Goal: Task Accomplishment & Management: Manage account settings

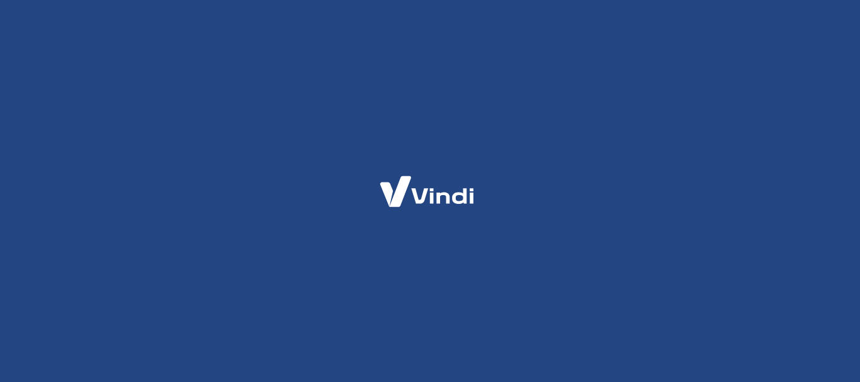
click at [495, 132] on div at bounding box center [430, 191] width 860 height 382
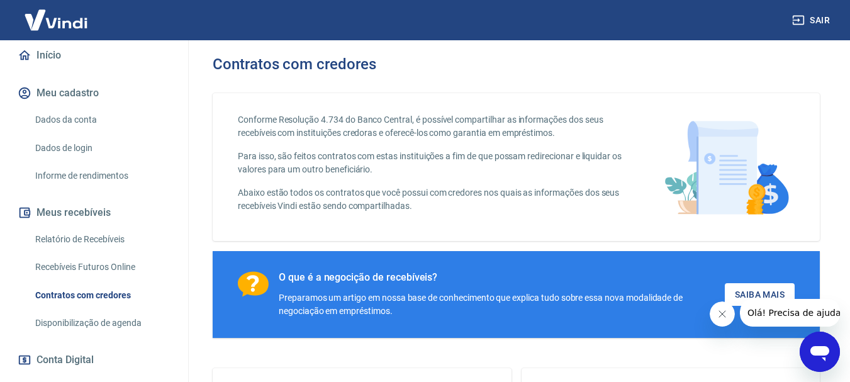
scroll to position [123, 0]
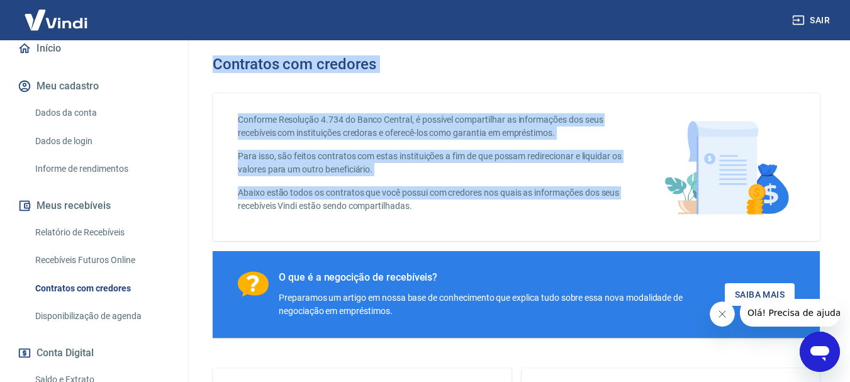
drag, startPoint x: 189, startPoint y: 211, endPoint x: 182, endPoint y: 220, distance: 11.2
click at [182, 220] on div "Sair Aline Aparecida Rodrigues dos Santos contatoledrj@gmail.com Início Meu cad…" at bounding box center [425, 191] width 850 height 382
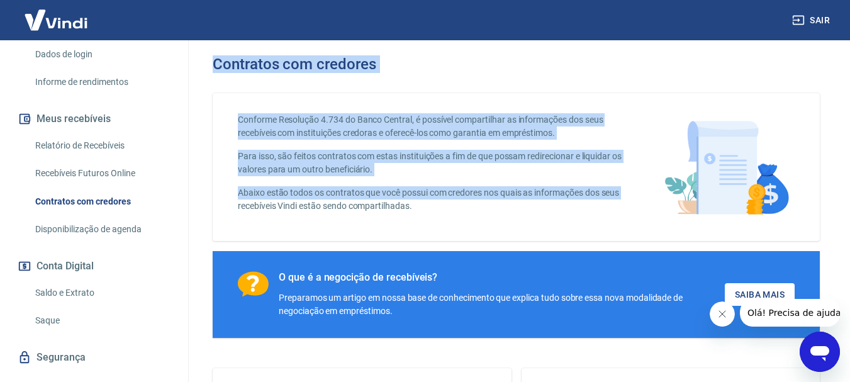
scroll to position [211, 0]
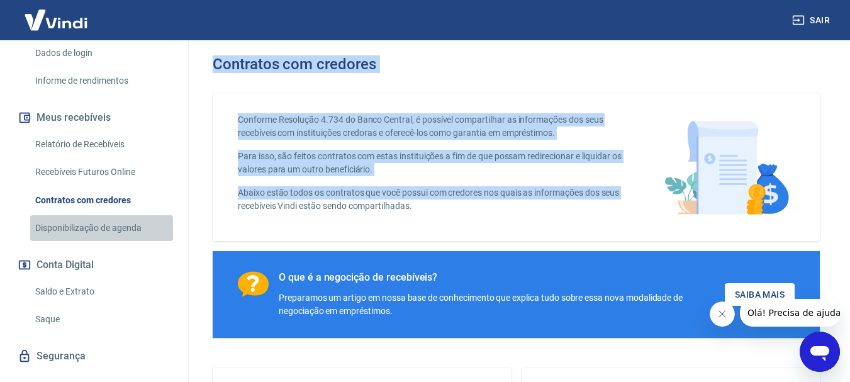
click at [130, 239] on link "Disponibilização de agenda" at bounding box center [101, 228] width 143 height 26
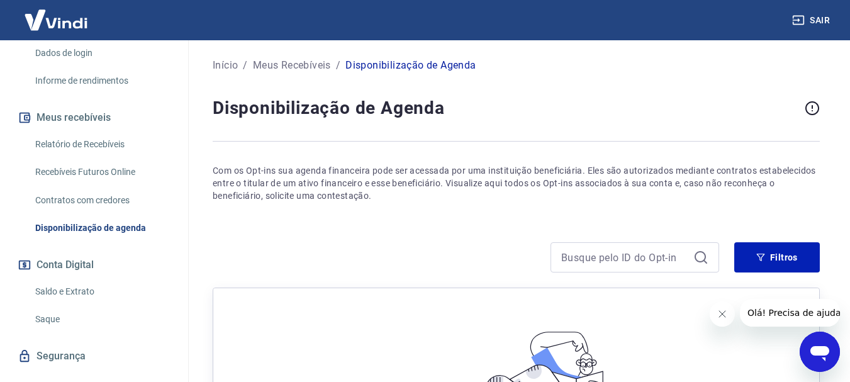
click at [92, 304] on link "Saldo e Extrato" at bounding box center [101, 292] width 143 height 26
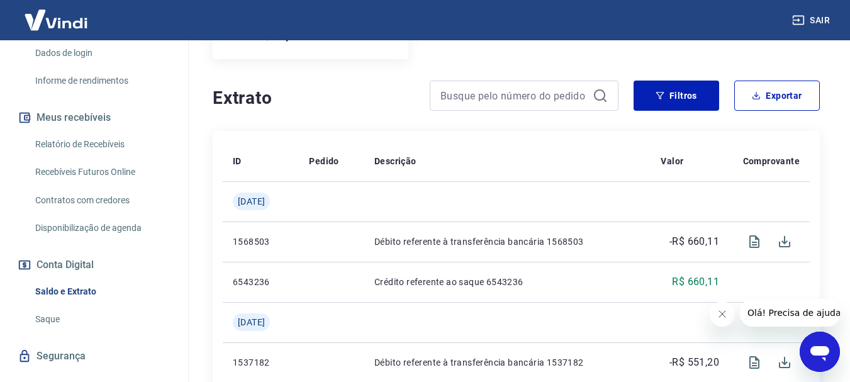
scroll to position [214, 0]
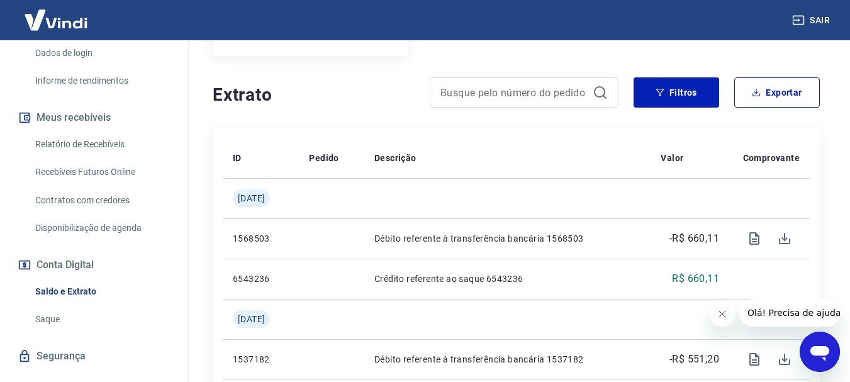
click at [83, 329] on link "Saque" at bounding box center [101, 319] width 143 height 26
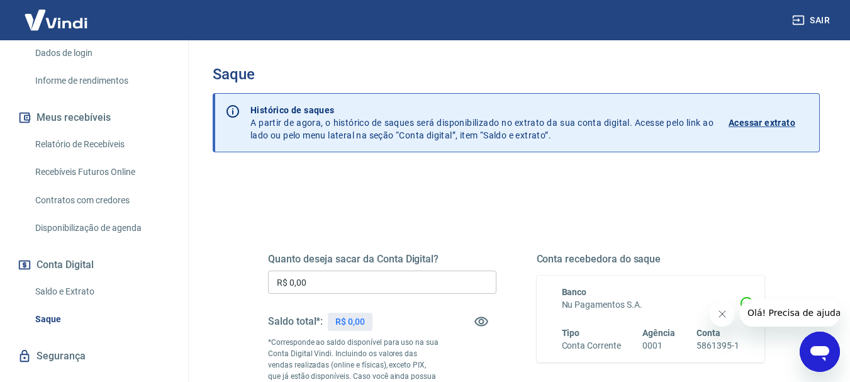
click at [782, 118] on p "Acessar extrato" at bounding box center [762, 122] width 67 height 13
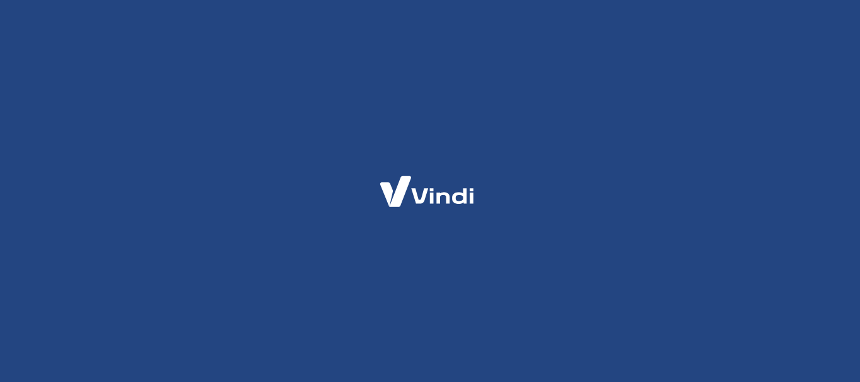
click at [667, 133] on div at bounding box center [430, 191] width 860 height 382
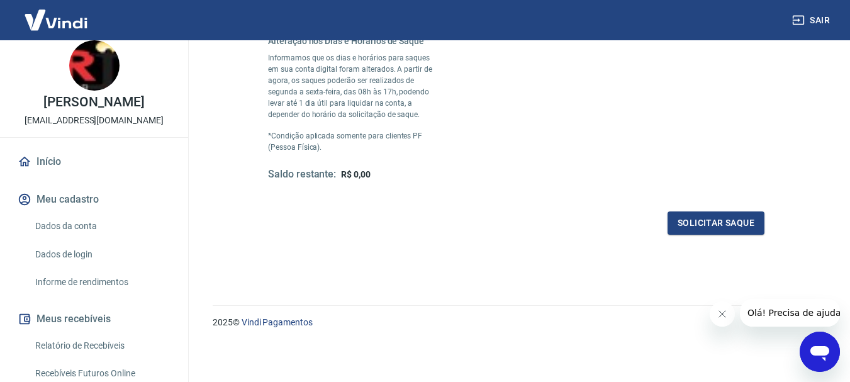
scroll to position [403, 0]
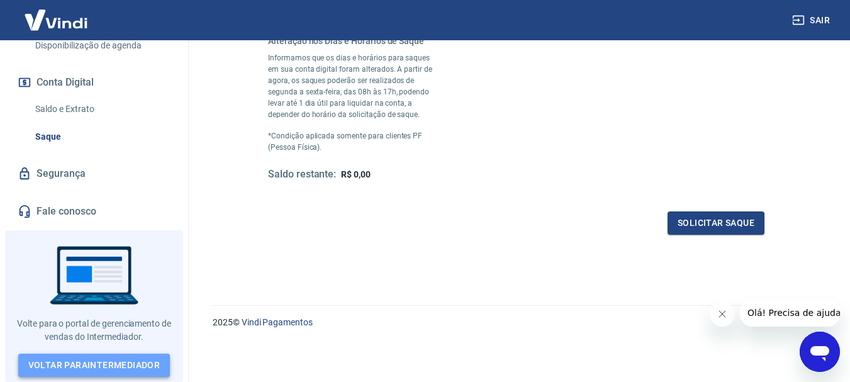
click at [88, 362] on link "Voltar para Intermediador" at bounding box center [94, 365] width 152 height 23
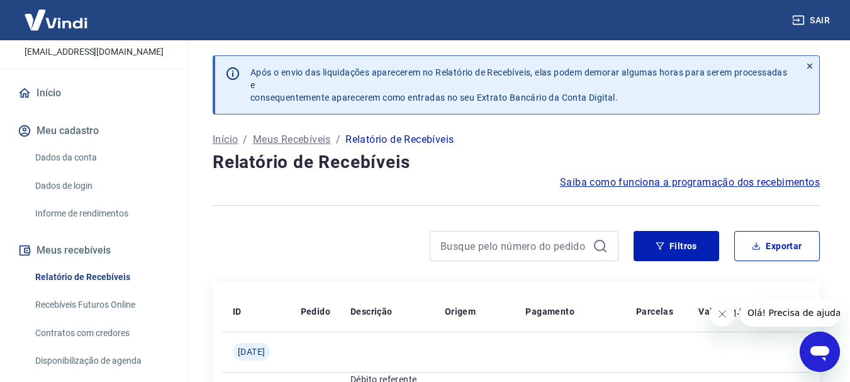
scroll to position [72, 0]
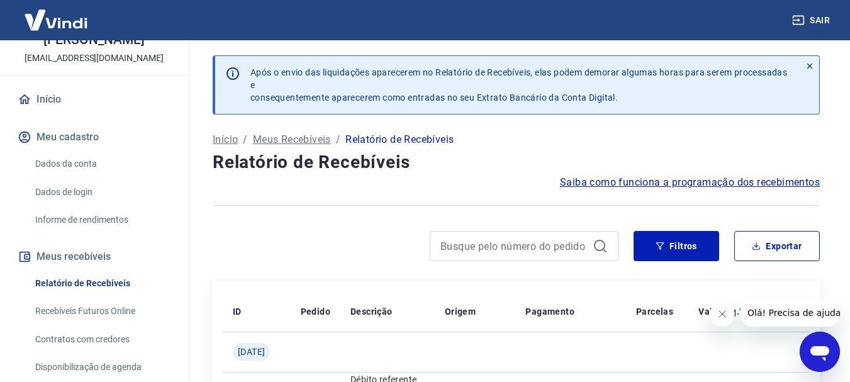
drag, startPoint x: 177, startPoint y: 222, endPoint x: 185, endPoint y: 149, distance: 73.4
click at [185, 149] on div "Aline Aparecida Rodrigues dos Santos contatoledrj@gmail.com Início Meu cadastro…" at bounding box center [94, 211] width 189 height 342
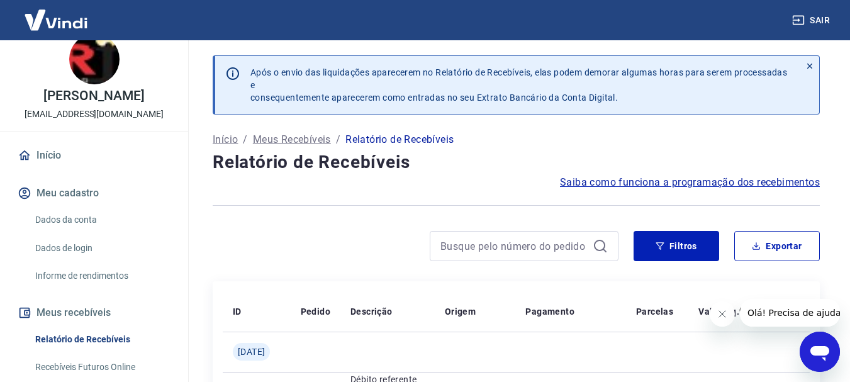
scroll to position [15, 0]
click at [77, 171] on link "Início" at bounding box center [94, 157] width 158 height 28
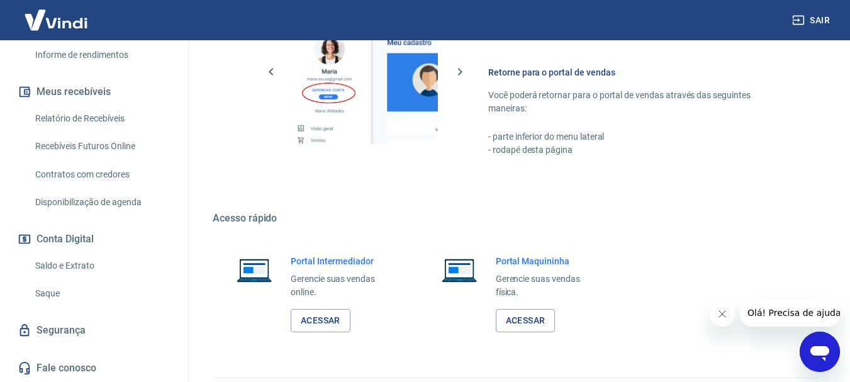
scroll to position [651, 0]
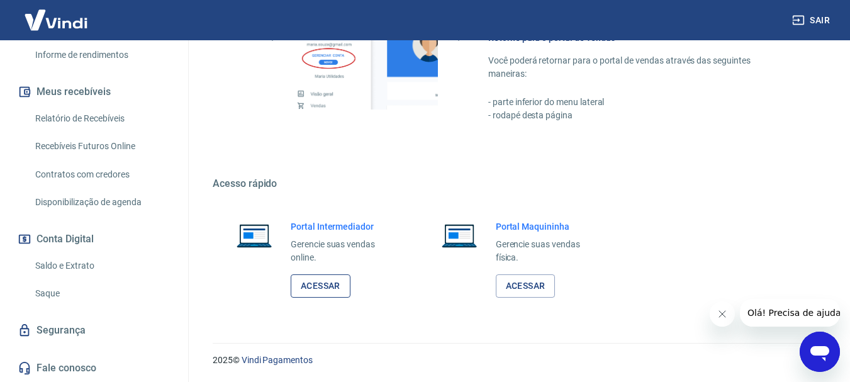
click at [321, 285] on link "Acessar" at bounding box center [321, 285] width 60 height 23
